Goal: Use online tool/utility

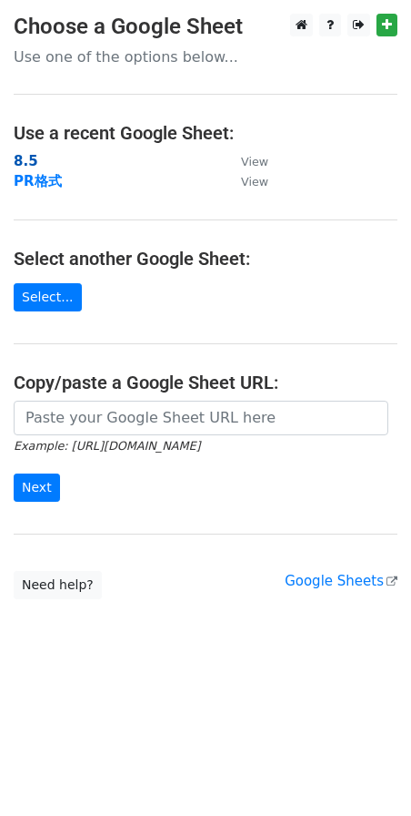
click at [19, 161] on strong "8.5" at bounding box center [26, 161] width 25 height 16
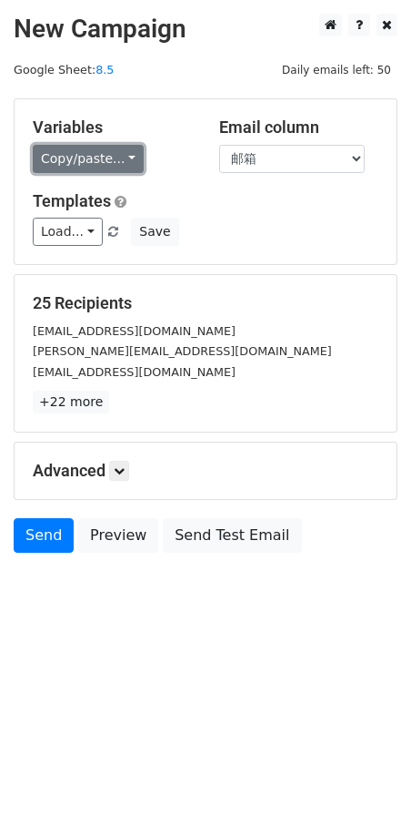
click at [127, 157] on link "Copy/paste..." at bounding box center [88, 159] width 111 height 28
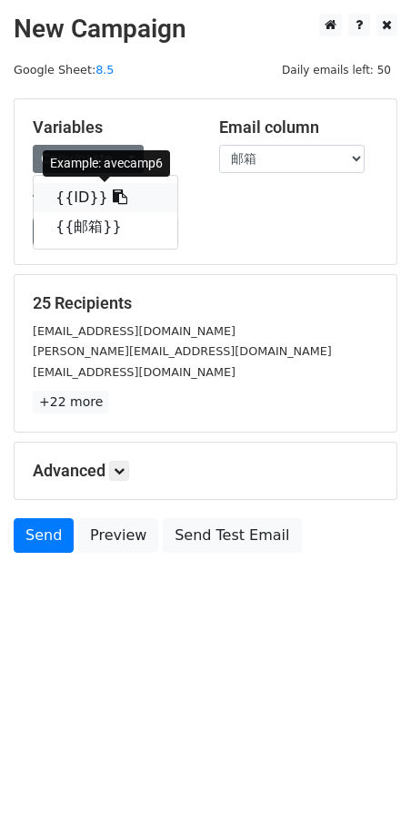
click at [113, 196] on icon at bounding box center [120, 196] width 15 height 15
